Goal: Task Accomplishment & Management: Use online tool/utility

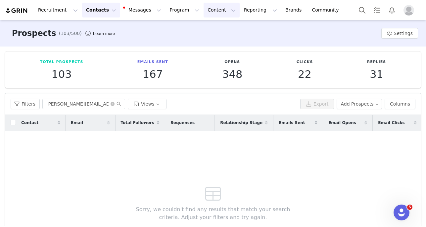
click at [209, 9] on button "Content Content" at bounding box center [221, 10] width 36 height 15
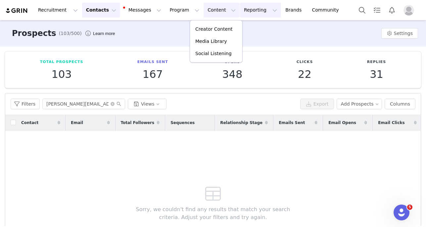
click at [240, 11] on button "Reporting Reporting" at bounding box center [260, 10] width 41 height 15
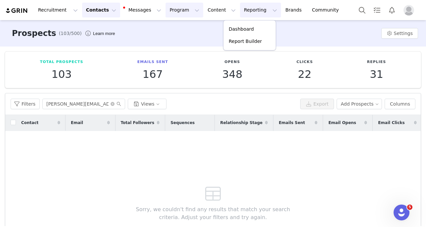
click at [169, 7] on button "Program Program" at bounding box center [184, 10] width 38 height 15
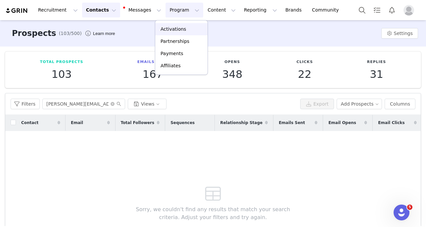
click at [174, 28] on p "Activations" at bounding box center [172, 29] width 25 height 7
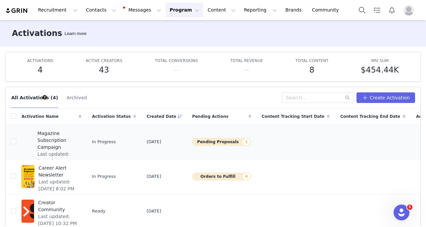
click at [49, 138] on span "Magazine Subscription Campaign" at bounding box center [57, 140] width 40 height 21
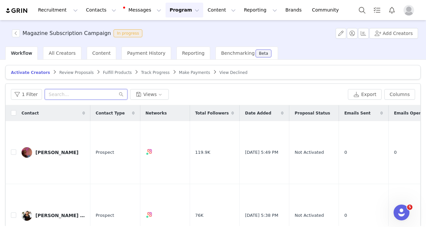
click at [74, 97] on input "text" at bounding box center [86, 94] width 83 height 11
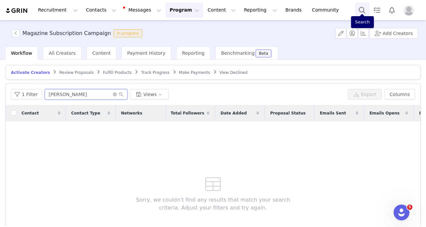
type input "[PERSON_NAME]"
click at [360, 12] on button "Search" at bounding box center [361, 10] width 15 height 15
